Goal: Check status: Check status

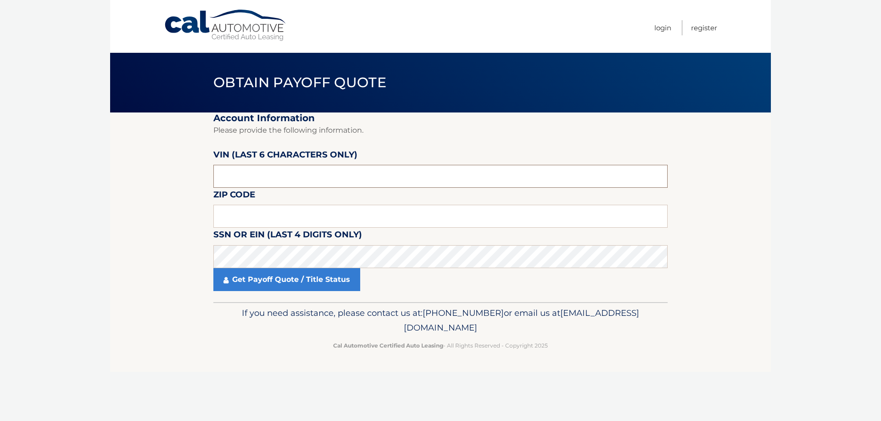
click at [281, 188] on input "text" at bounding box center [440, 176] width 454 height 23
drag, startPoint x: 288, startPoint y: 173, endPoint x: 220, endPoint y: 185, distance: 69.0
click at [220, 148] on div "VIN (last 6 characters only)" at bounding box center [440, 148] width 454 height 0
click at [247, 185] on input "text" at bounding box center [440, 176] width 454 height 23
click at [249, 186] on input "text" at bounding box center [440, 176] width 454 height 23
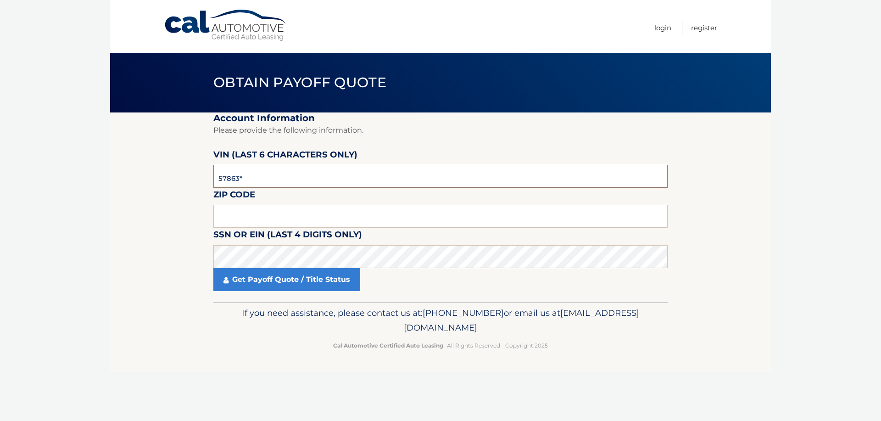
type input "578633"
type input "07202"
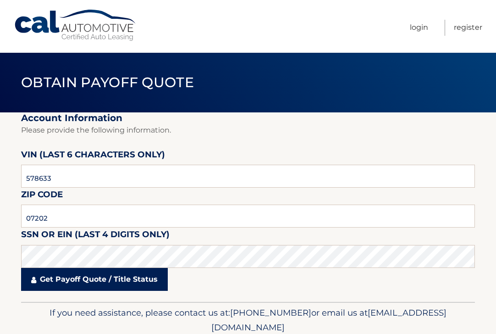
click at [84, 291] on link "Get Payoff Quote / Title Status" at bounding box center [94, 279] width 147 height 23
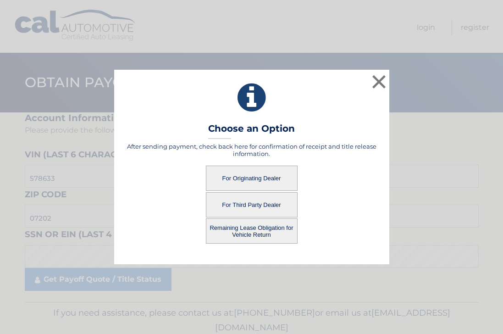
click at [264, 175] on button "For Originating Dealer" at bounding box center [252, 178] width 92 height 25
click at [263, 180] on button "For Originating Dealer" at bounding box center [252, 178] width 92 height 25
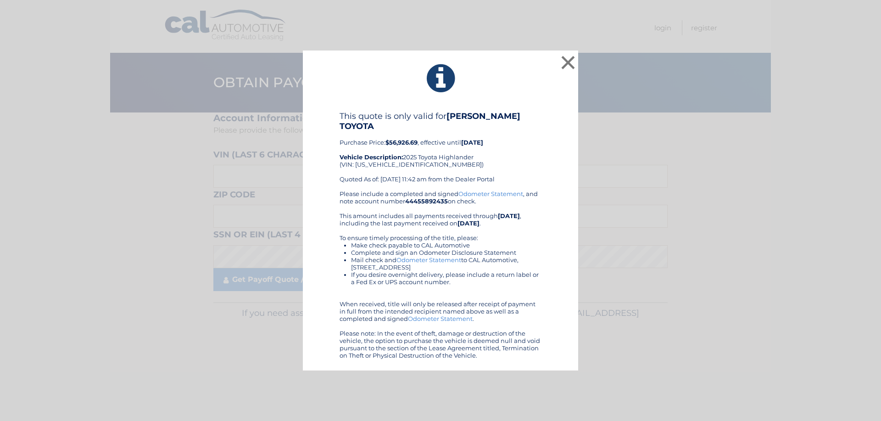
click at [489, 190] on link "Odometer Statement" at bounding box center [490, 193] width 65 height 7
click at [571, 61] on button "×" at bounding box center [568, 62] width 18 height 18
